Goal: Transaction & Acquisition: Purchase product/service

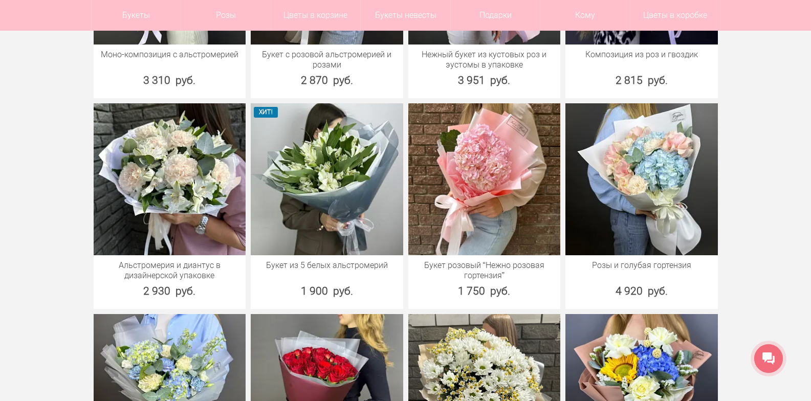
scroll to position [1433, 0]
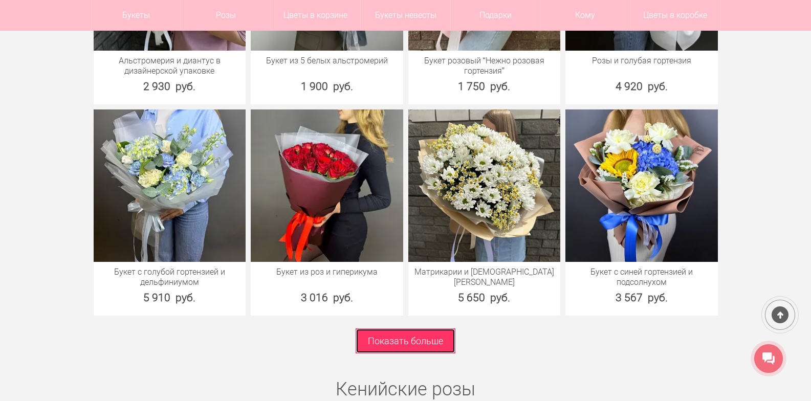
click at [394, 340] on link "Показать больше" at bounding box center [406, 341] width 100 height 25
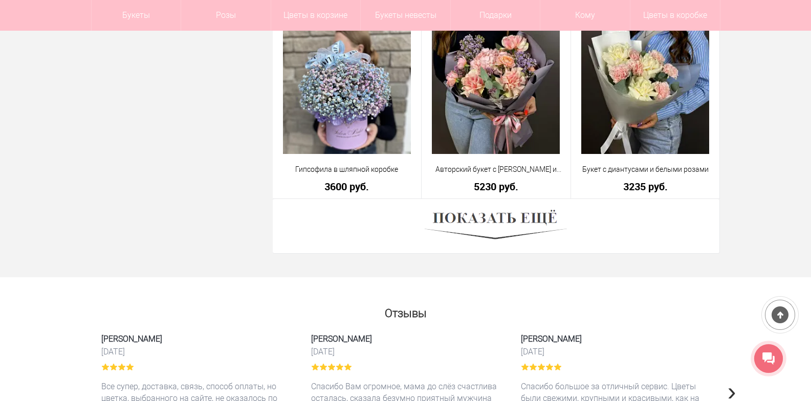
scroll to position [2867, 0]
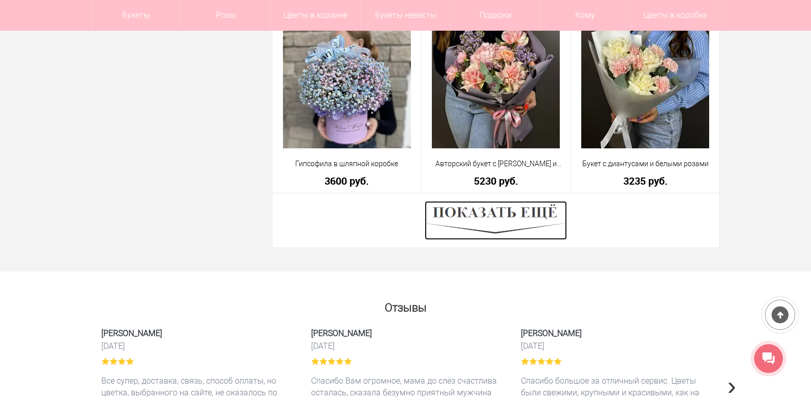
click at [476, 219] on img at bounding box center [496, 220] width 142 height 39
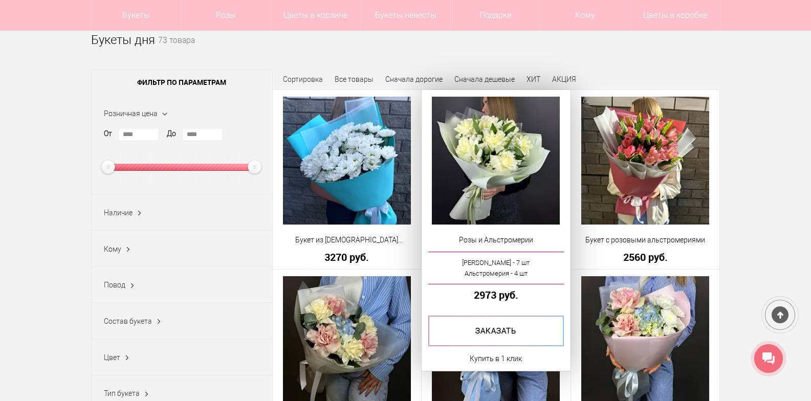
scroll to position [0, 0]
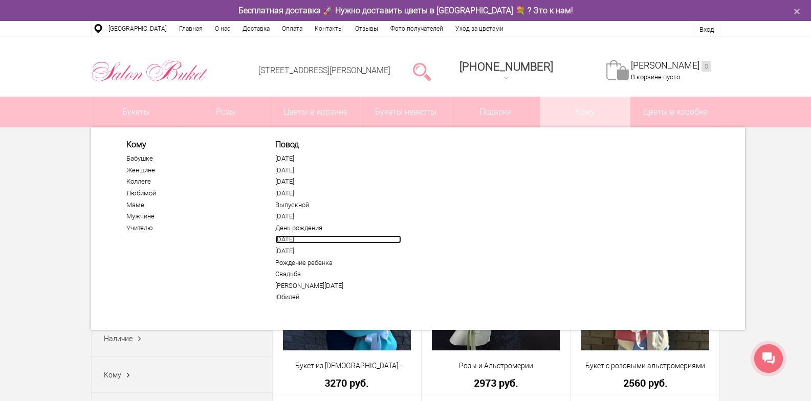
click at [294, 240] on link "[DATE]" at bounding box center [338, 239] width 126 height 8
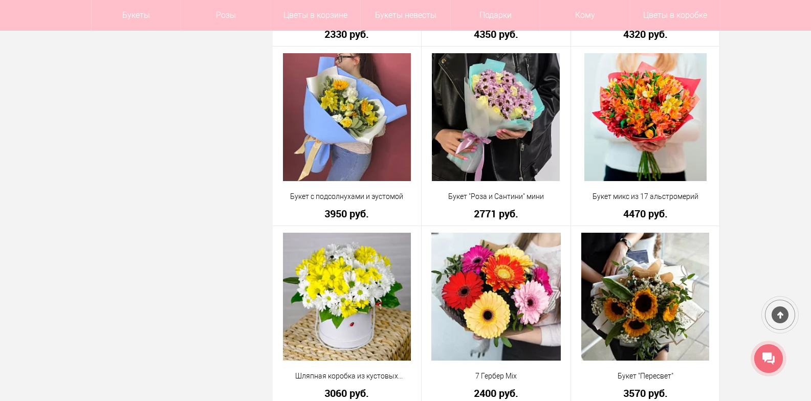
scroll to position [2764, 0]
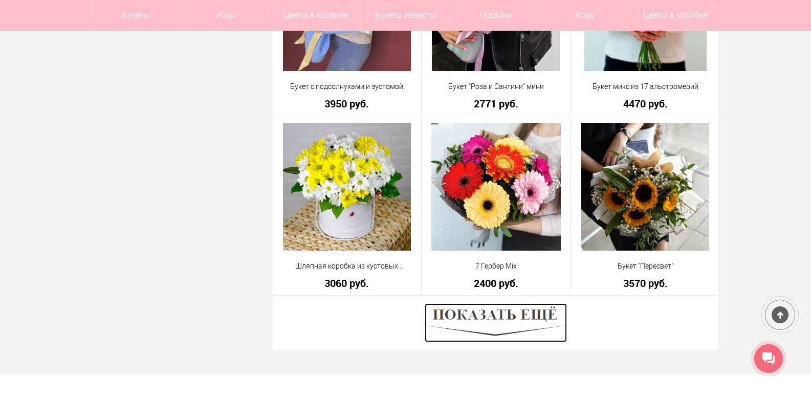
click at [509, 321] on img at bounding box center [496, 323] width 142 height 39
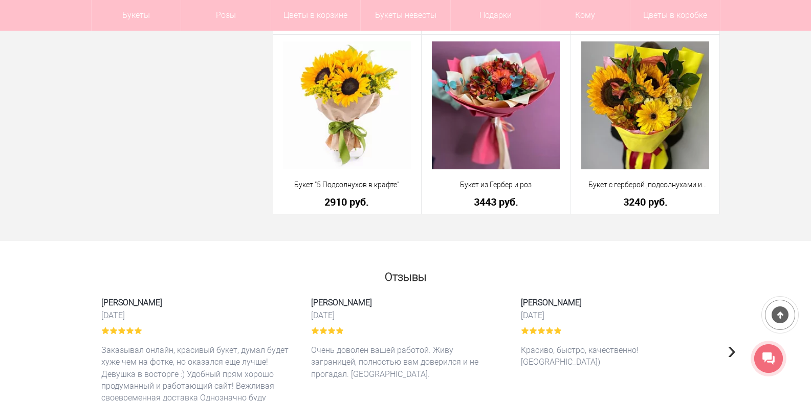
scroll to position [3123, 0]
